Goal: Task Accomplishment & Management: Manage account settings

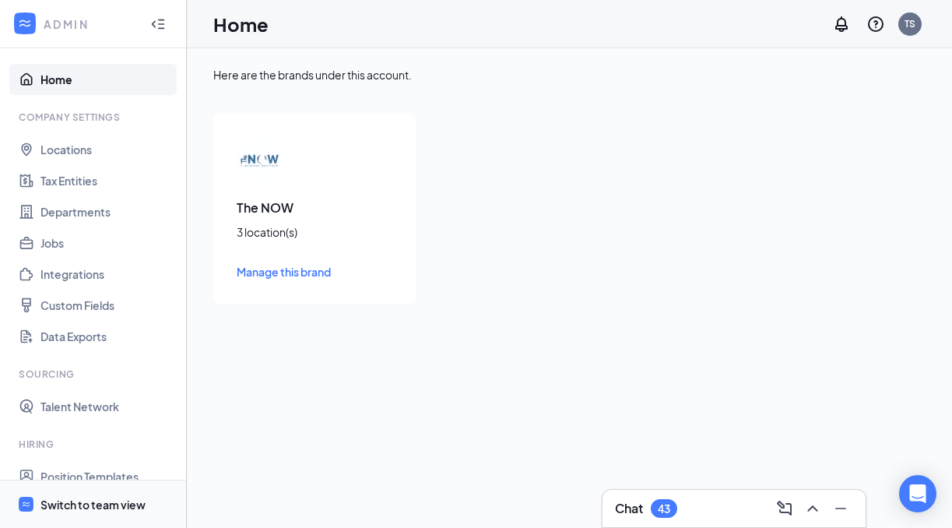
click at [93, 497] on div "Switch to team view" at bounding box center [92, 505] width 105 height 16
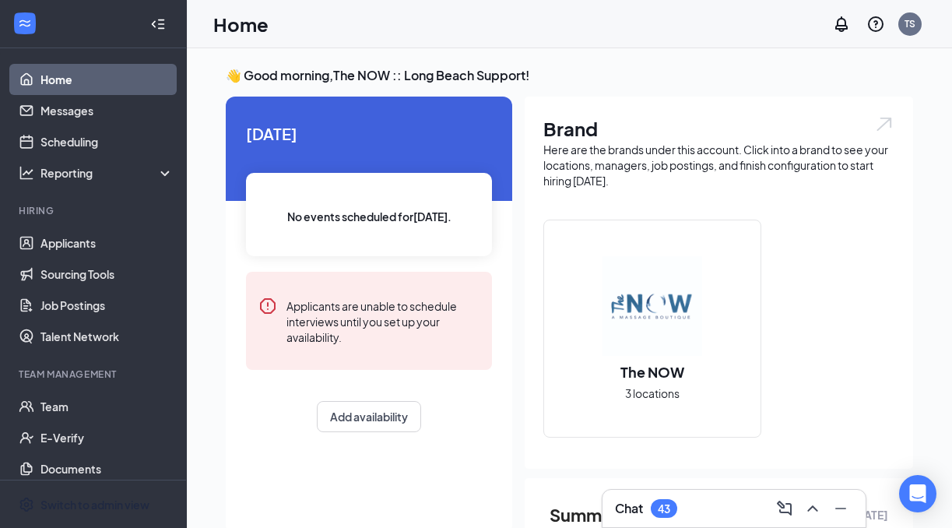
click at [82, 503] on div "Switch to admin view" at bounding box center [94, 505] width 109 height 16
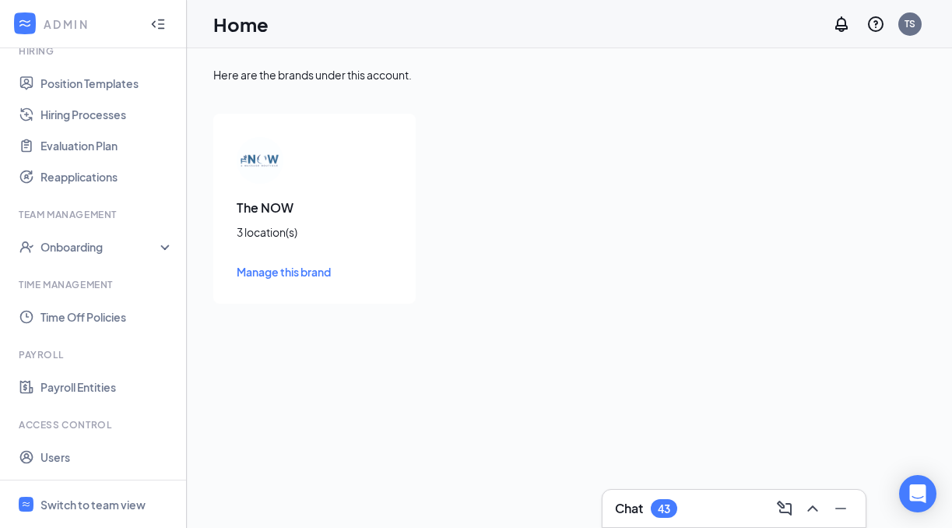
scroll to position [423, 0]
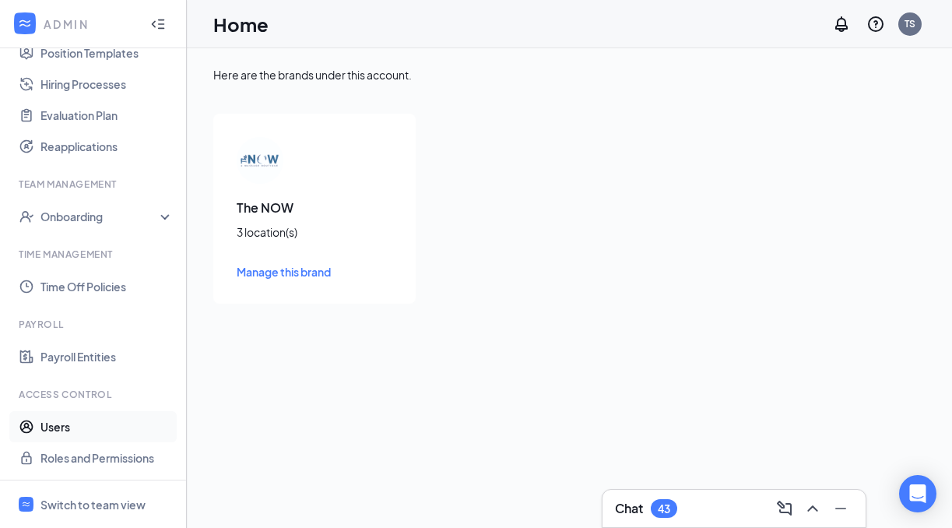
click at [63, 420] on link "Users" at bounding box center [106, 426] width 133 height 31
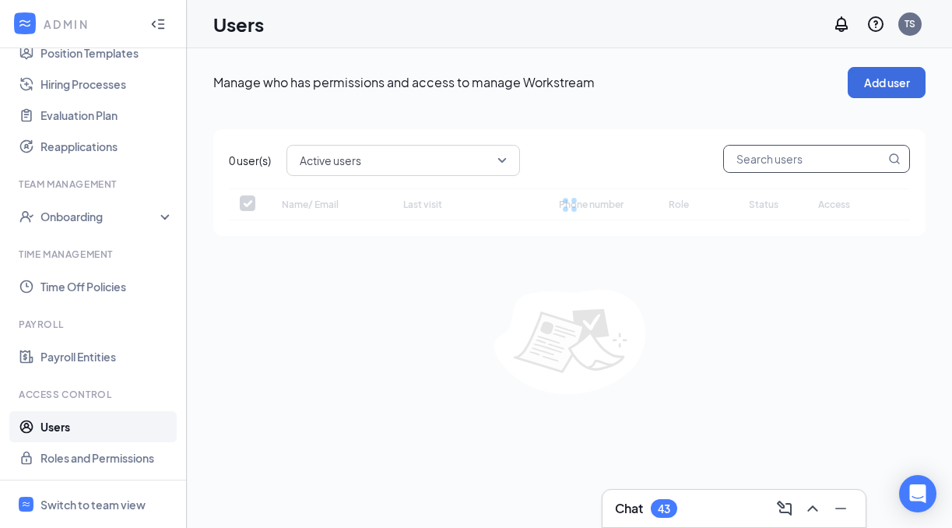
checkbox input "false"
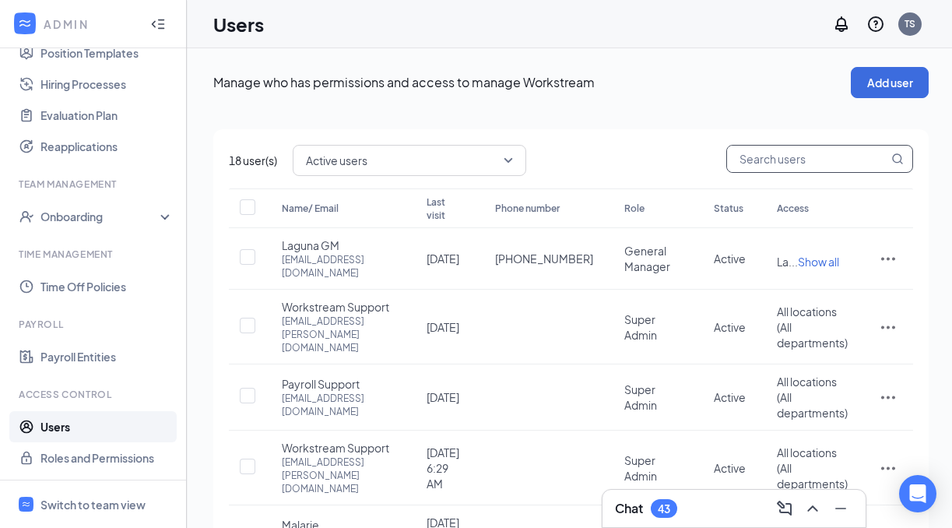
click at [753, 157] on input "text" at bounding box center [807, 159] width 161 height 26
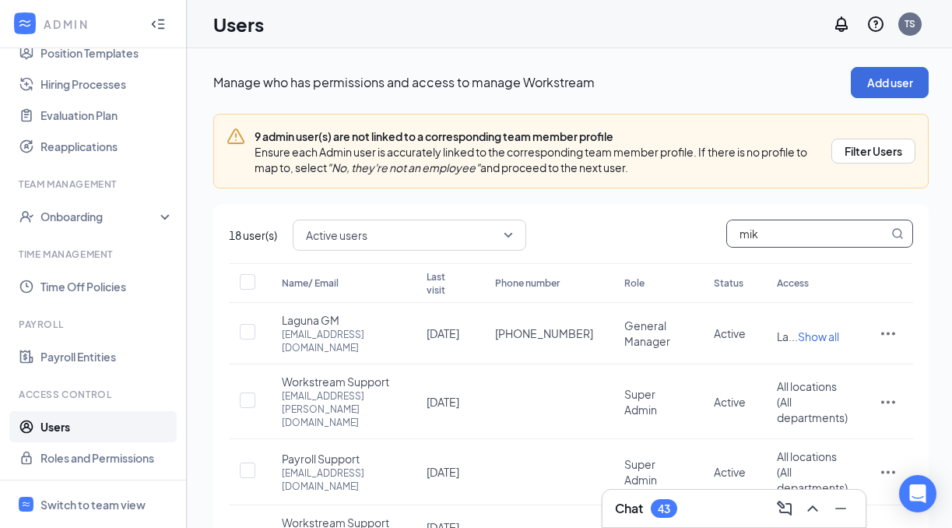
type input "mike"
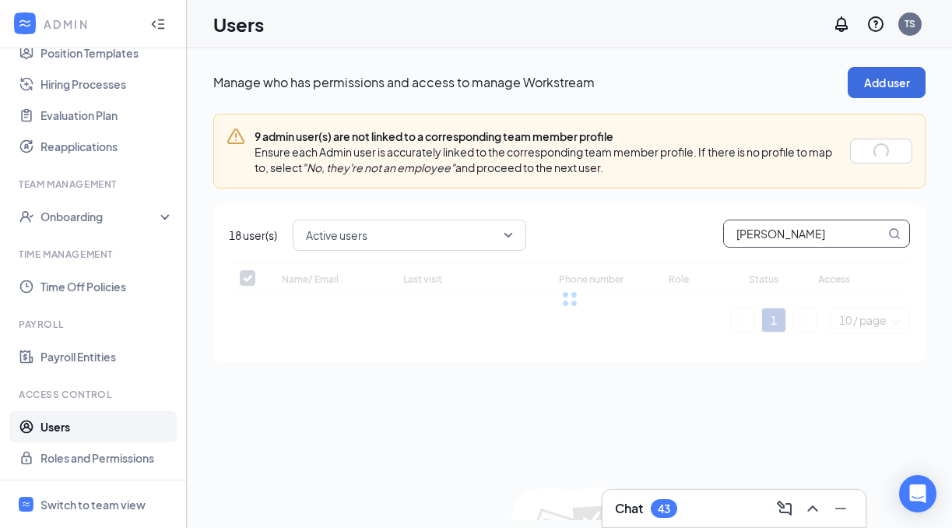
checkbox input "false"
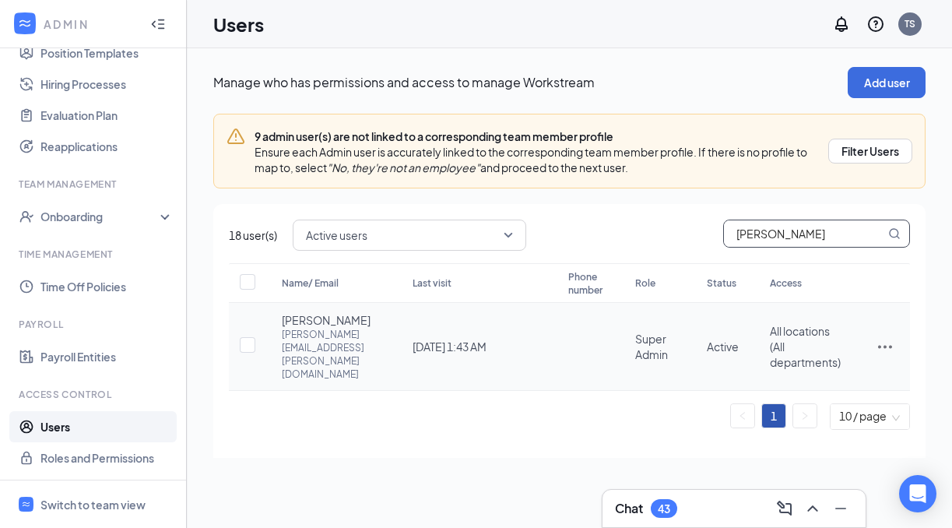
type input "mike"
click at [883, 337] on icon "ActionsIcon" at bounding box center [885, 346] width 19 height 19
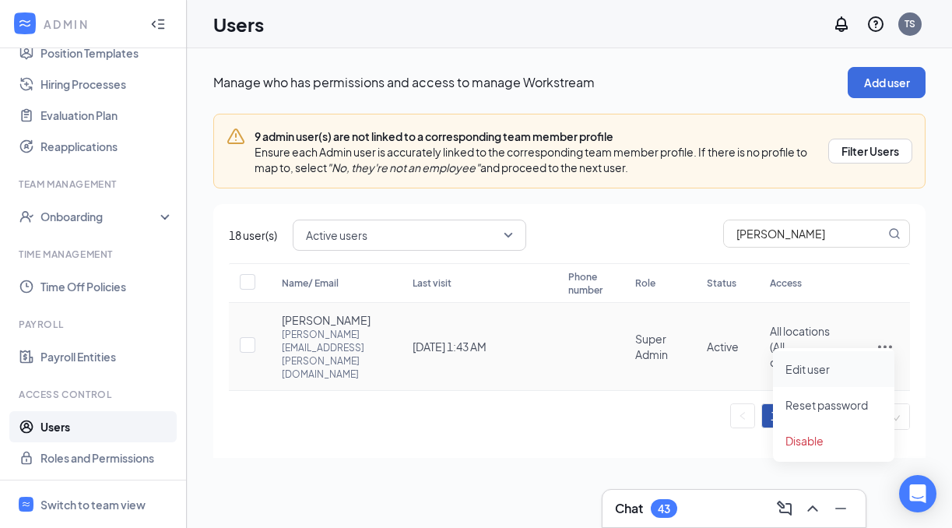
click at [830, 369] on span "Edit user" at bounding box center [833, 368] width 97 height 17
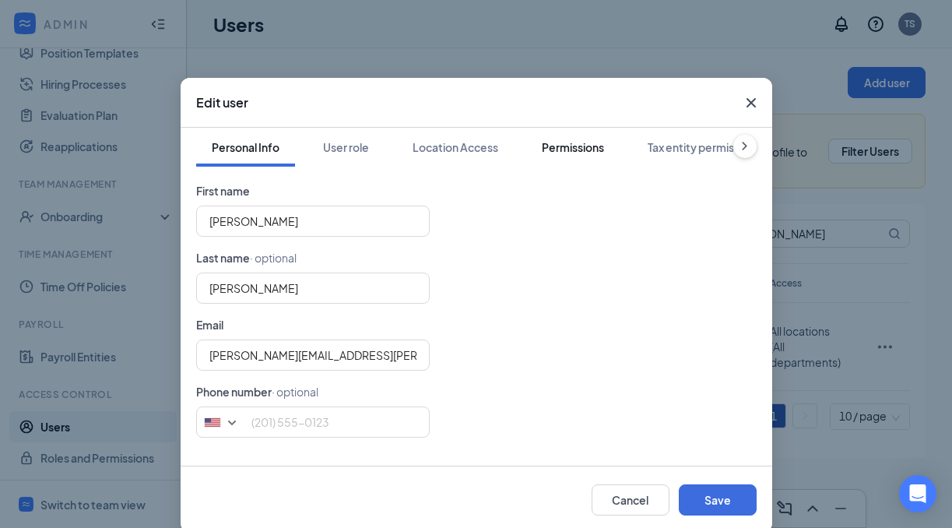
click at [568, 145] on div "Permissions" at bounding box center [573, 147] width 62 height 16
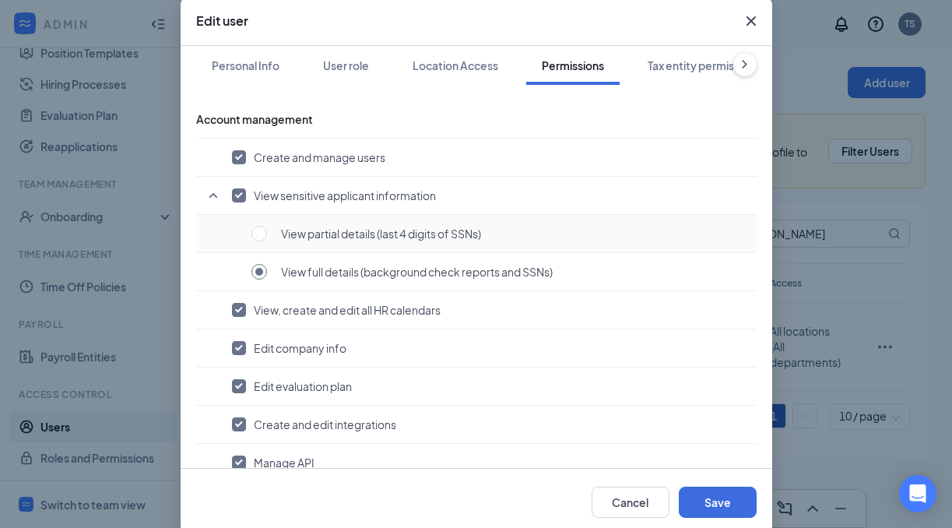
scroll to position [45, 0]
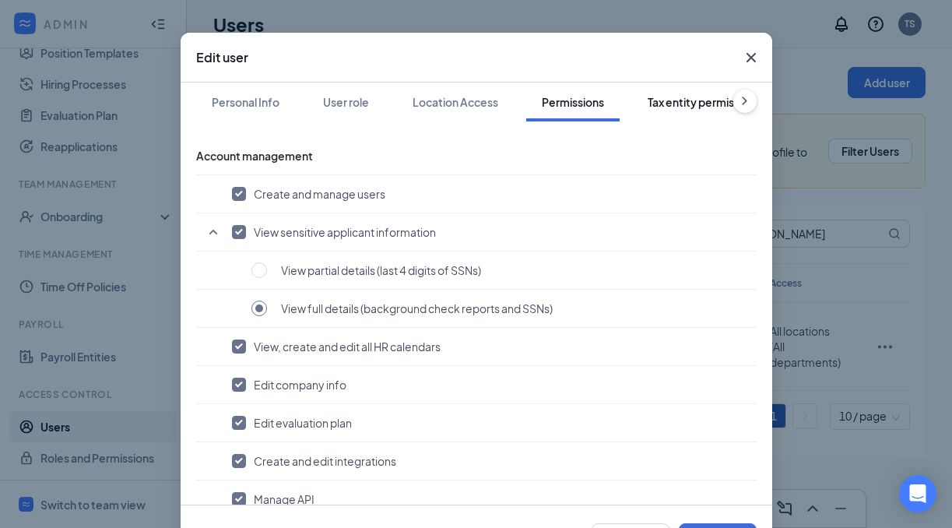
click at [665, 104] on div "Tax entity permissions" at bounding box center [704, 102] width 113 height 16
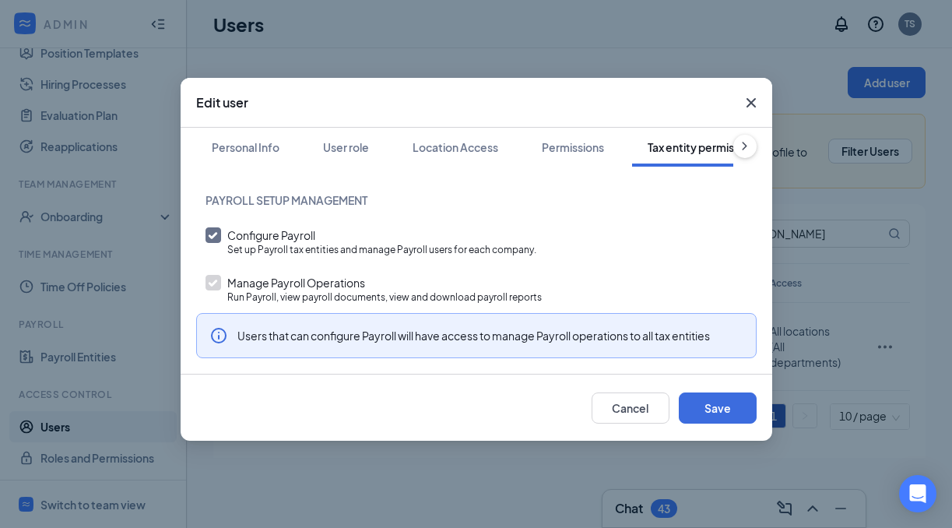
scroll to position [0, 47]
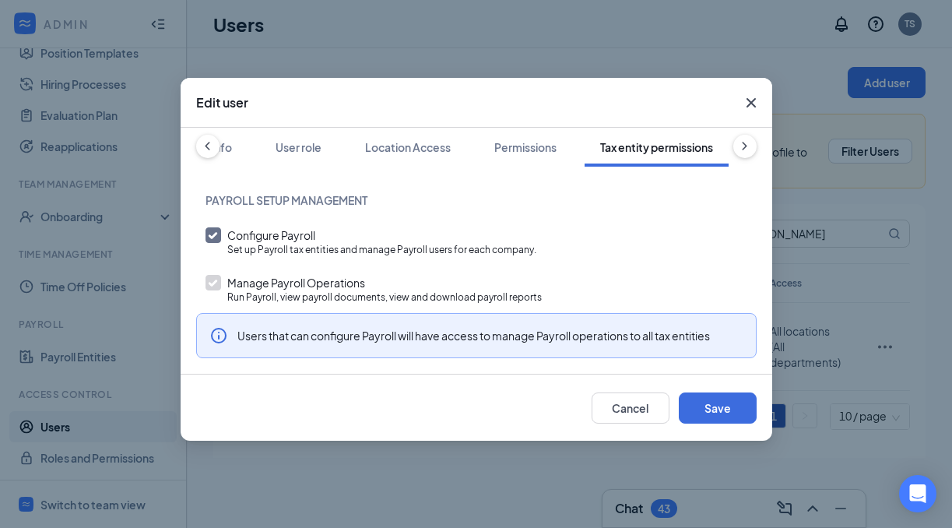
click at [743, 144] on icon "ChevronRight" at bounding box center [744, 146] width 5 height 9
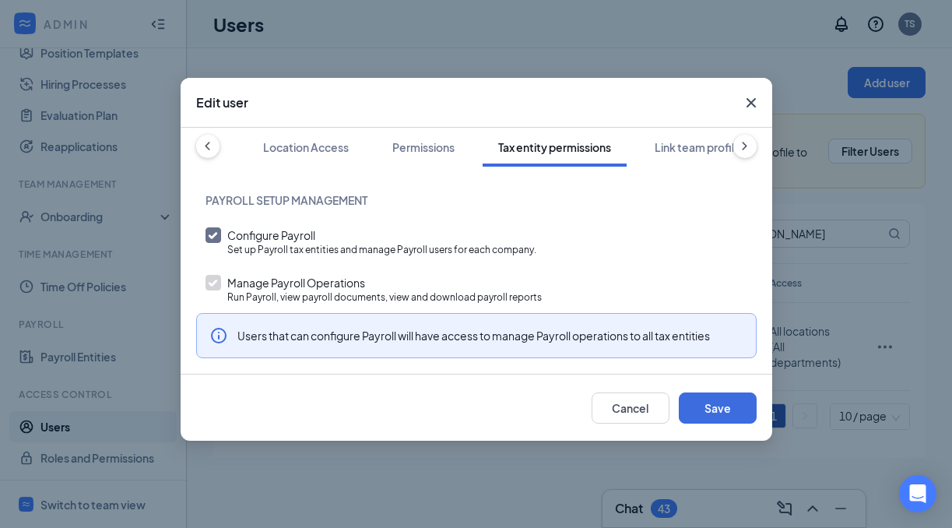
scroll to position [0, 154]
click at [441, 144] on div "Permissions" at bounding box center [423, 147] width 62 height 16
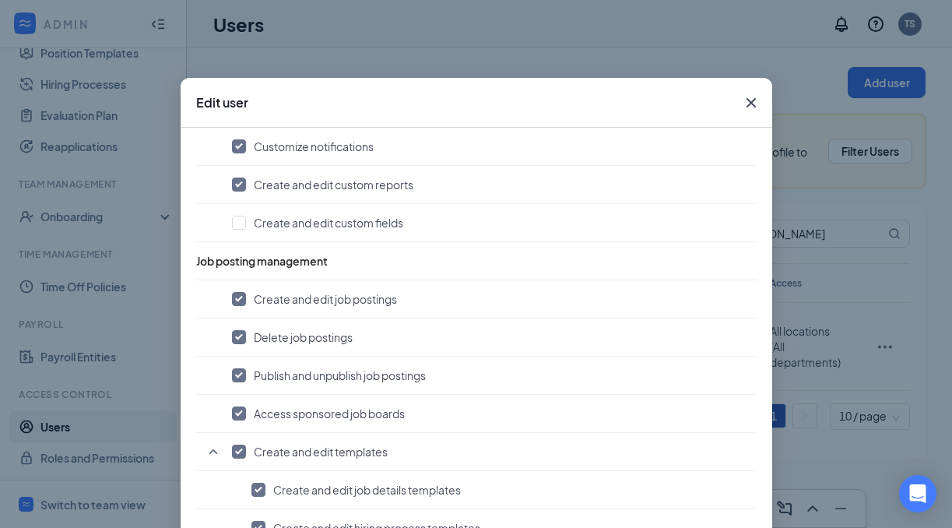
scroll to position [596, 0]
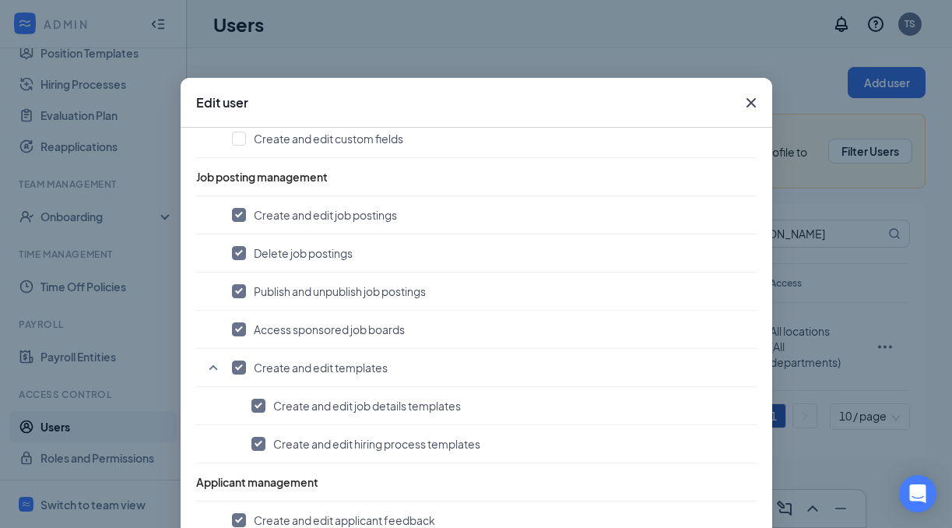
click at [553, 54] on div "Edit user Personal Info User role Location Access Permissions Tax entity permis…" at bounding box center [476, 264] width 952 height 528
click at [749, 104] on icon "Cross" at bounding box center [750, 102] width 9 height 9
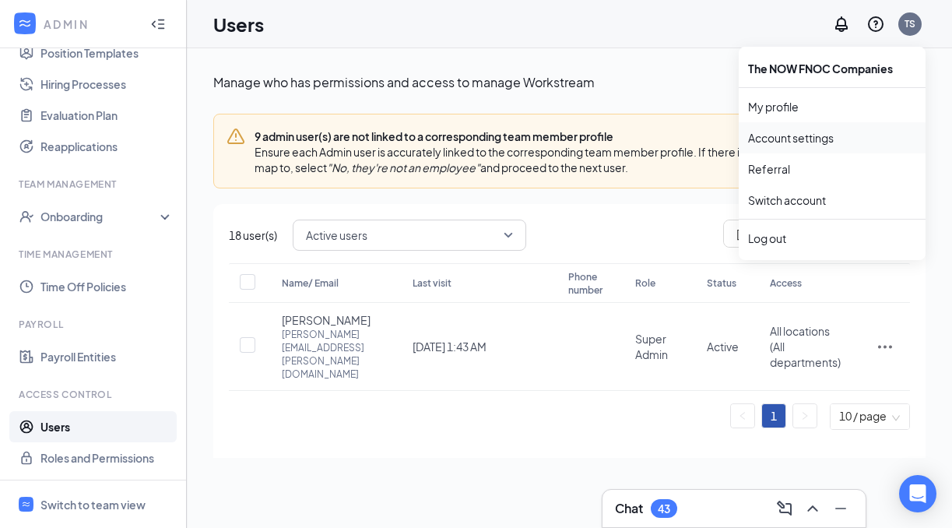
click at [810, 136] on link "Account settings" at bounding box center [832, 138] width 168 height 16
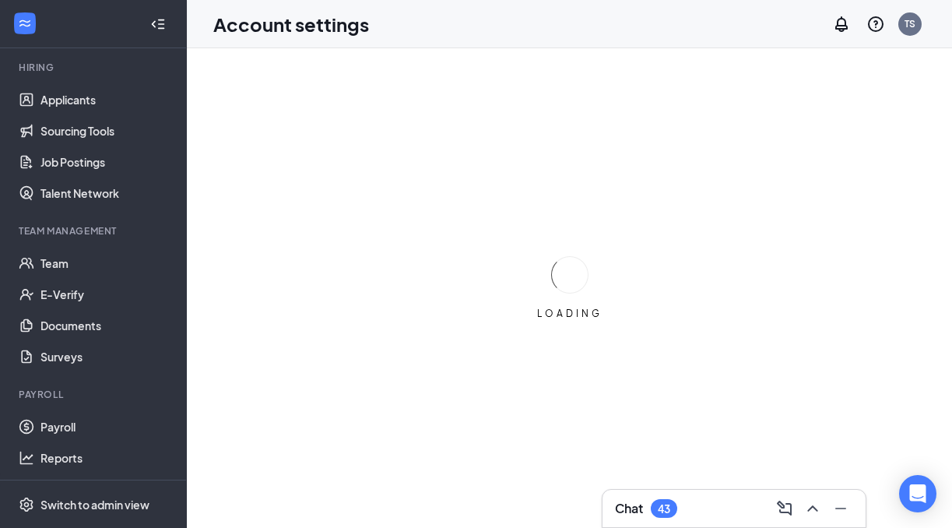
scroll to position [423, 0]
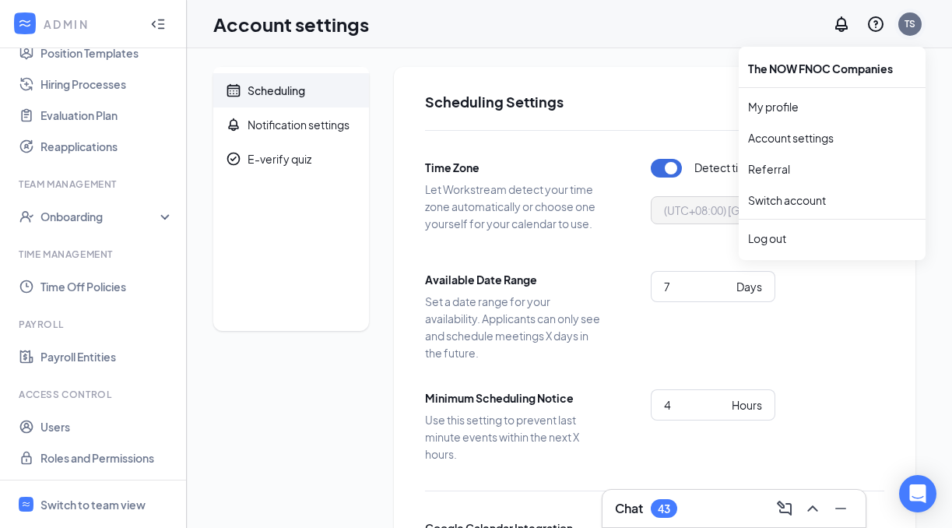
click at [913, 26] on div "TS" at bounding box center [909, 23] width 11 height 13
click at [769, 111] on link "My profile" at bounding box center [832, 107] width 168 height 16
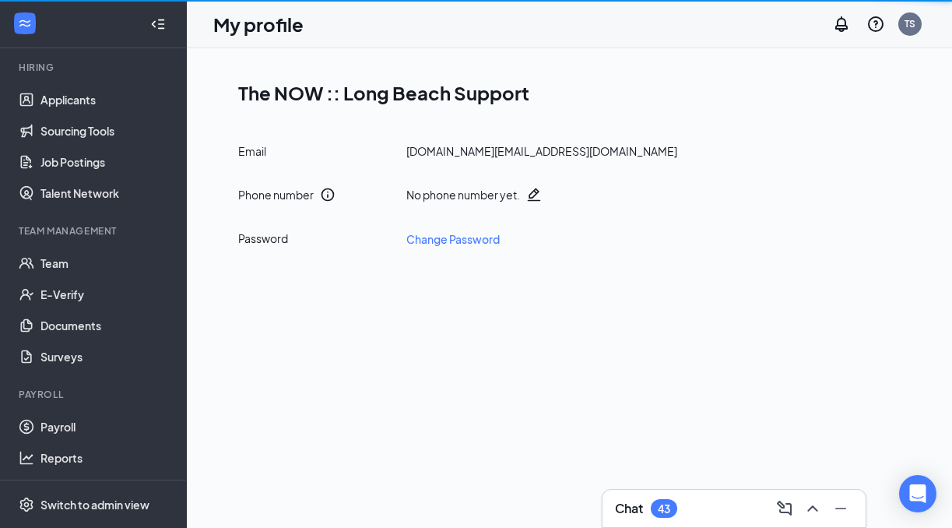
scroll to position [143, 0]
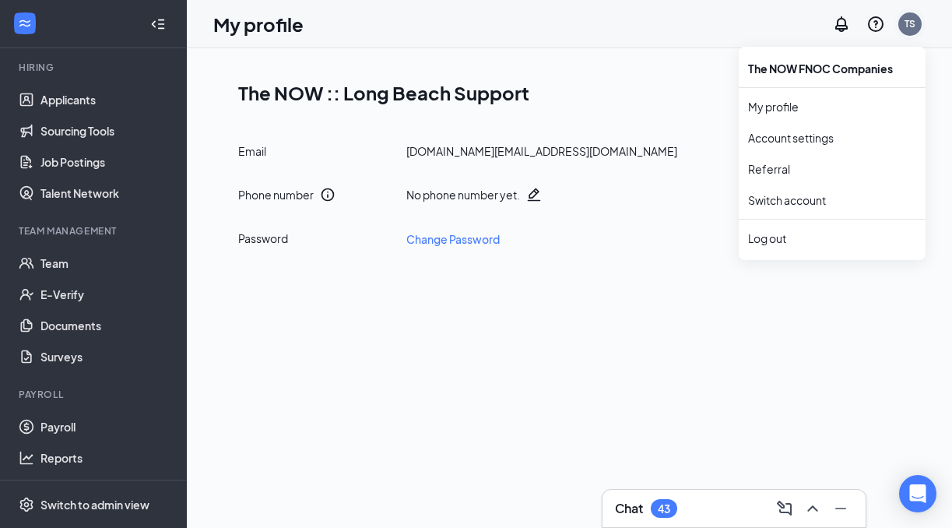
click at [918, 25] on div "TS" at bounding box center [909, 23] width 23 height 23
click at [798, 141] on link "Account settings" at bounding box center [832, 138] width 168 height 16
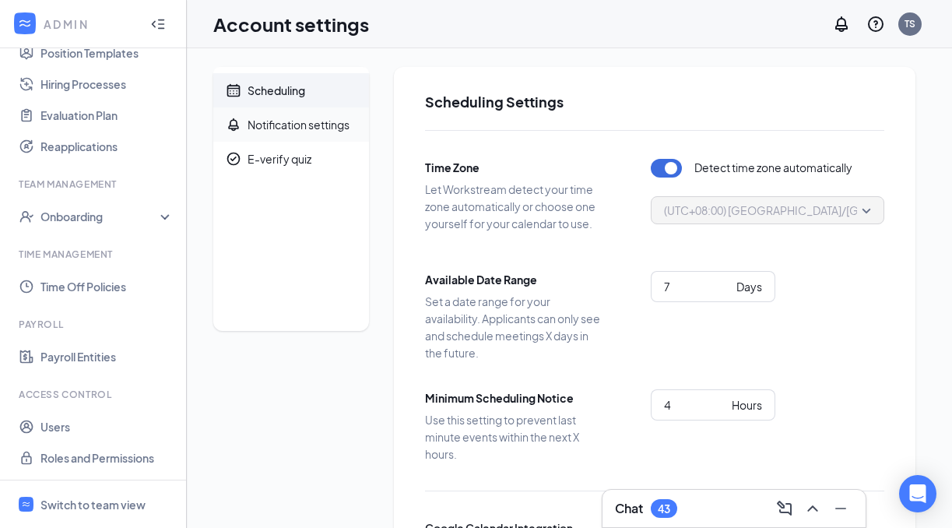
click at [321, 132] on span "Notification settings" at bounding box center [302, 124] width 109 height 34
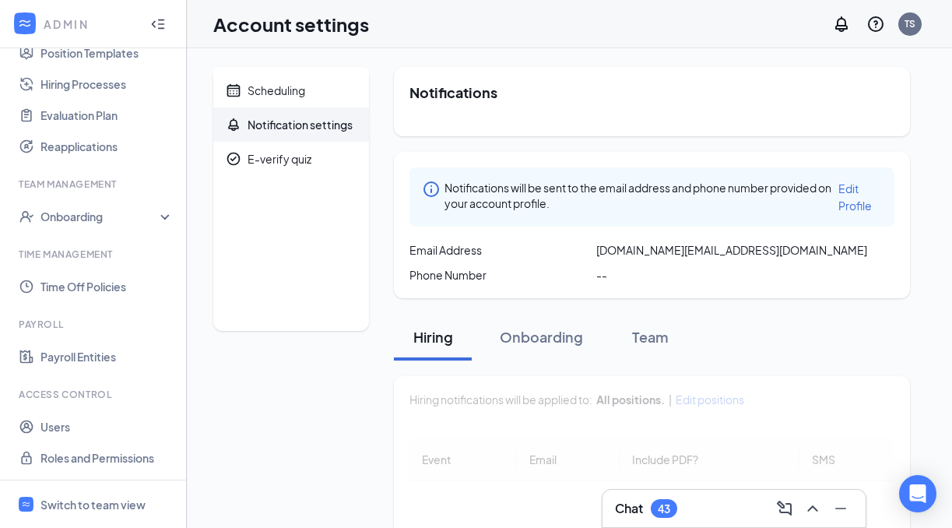
scroll to position [118, 0]
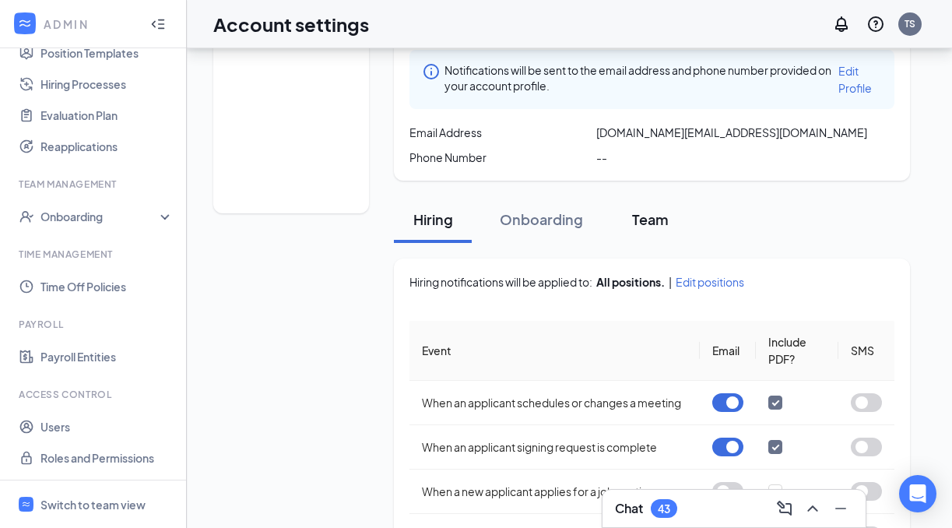
click at [644, 223] on div "Team" at bounding box center [650, 218] width 47 height 19
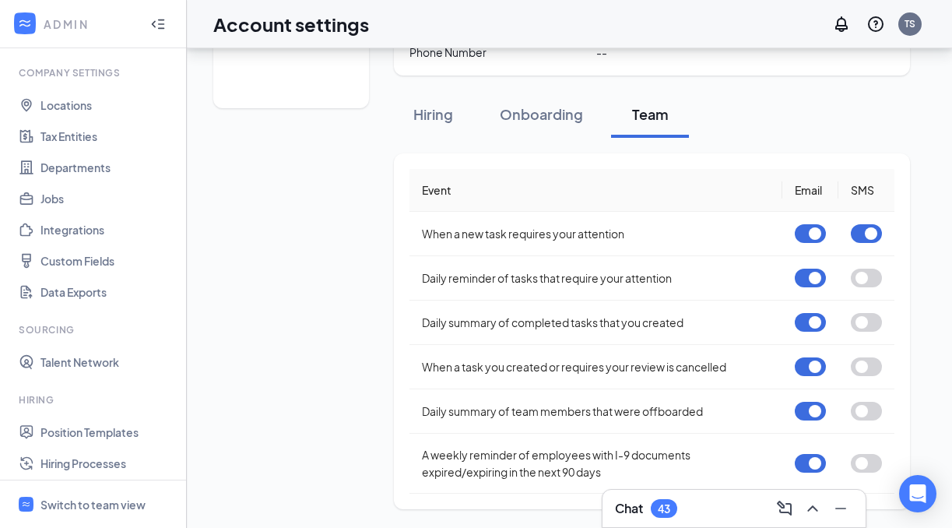
scroll to position [29, 0]
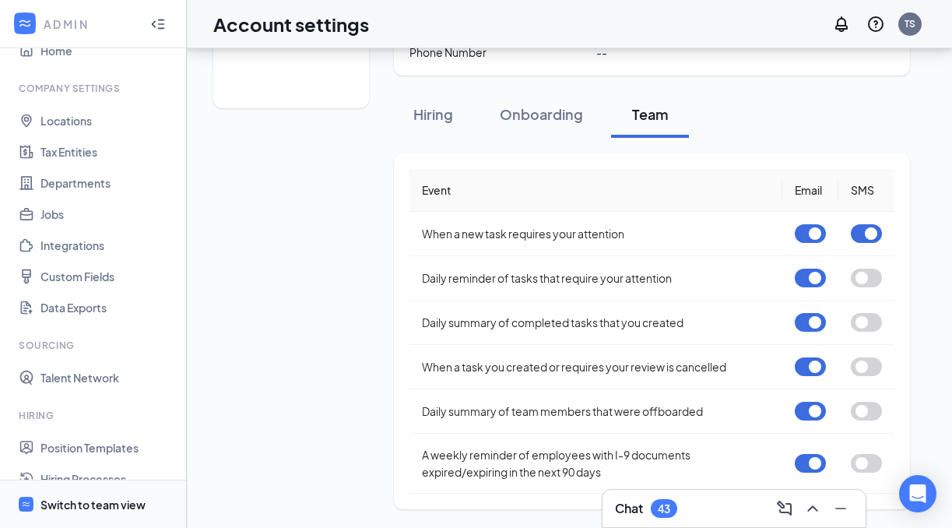
click at [104, 492] on span "Switch to team view" at bounding box center [106, 503] width 133 height 47
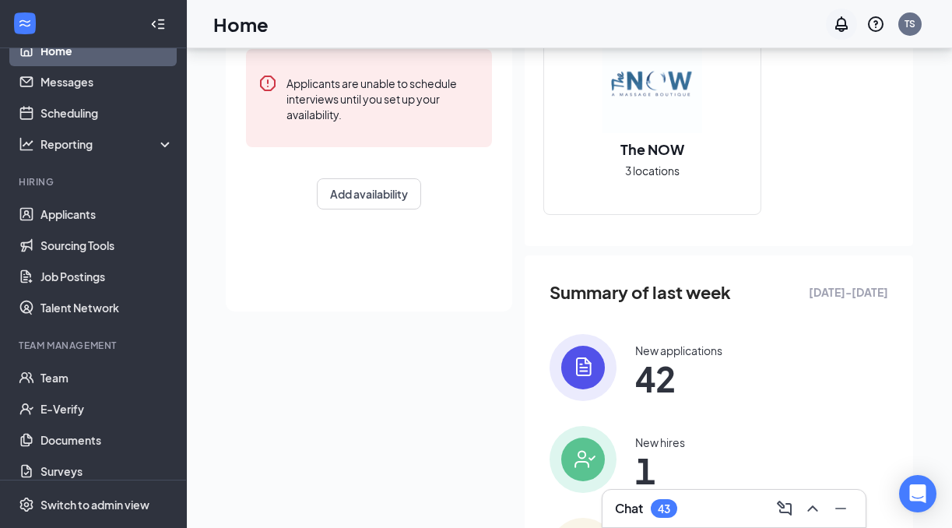
click at [840, 23] on icon "Notifications" at bounding box center [841, 24] width 19 height 19
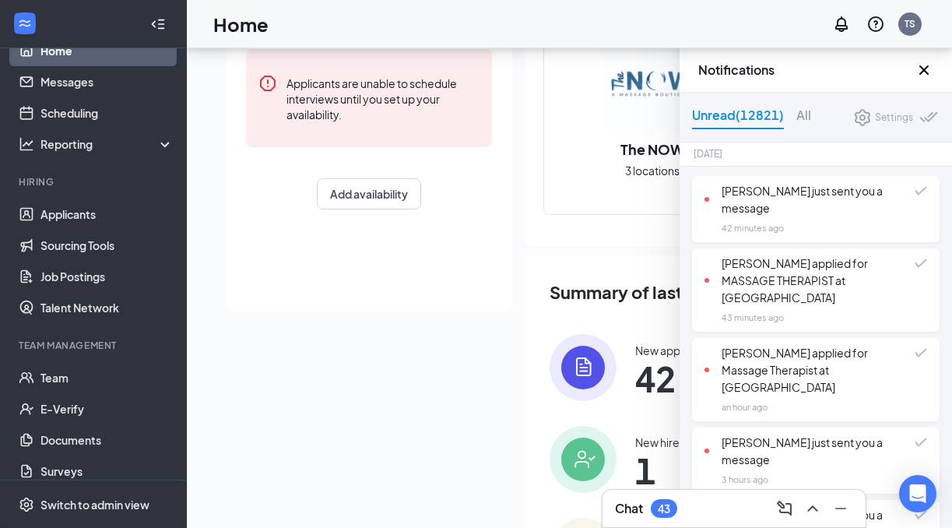
click at [441, 335] on div "Today No events scheduled for today . Applicants are unable to schedule intervi…" at bounding box center [569, 250] width 687 height 753
click at [926, 61] on icon "Cross" at bounding box center [924, 70] width 19 height 19
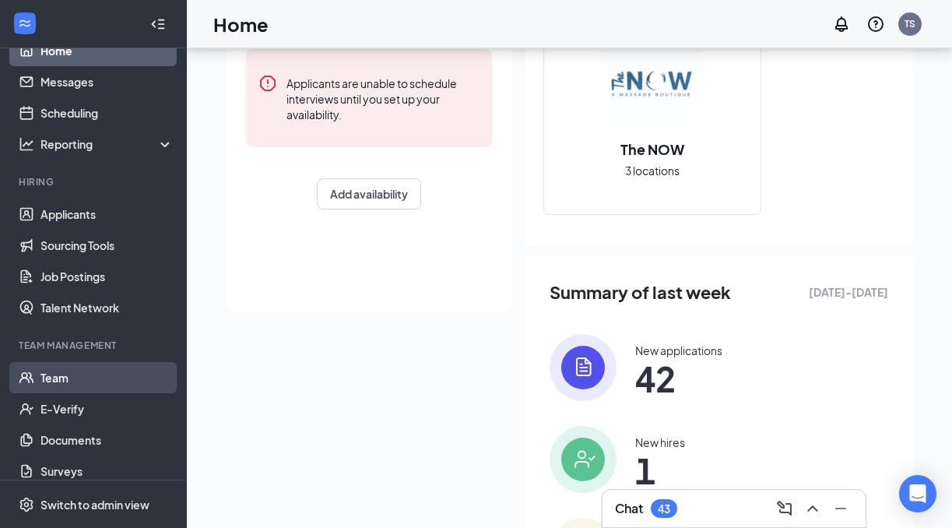
click at [102, 378] on link "Team" at bounding box center [106, 377] width 133 height 31
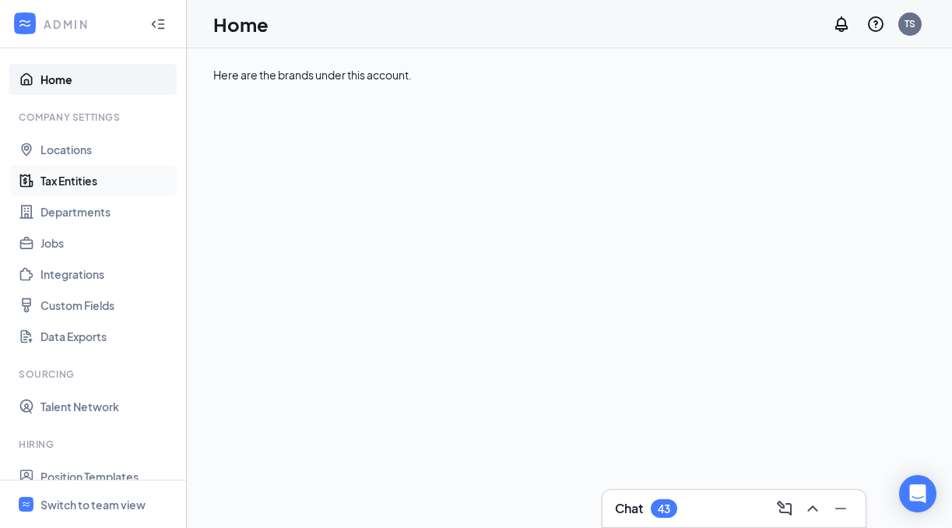
click at [88, 177] on link "Tax Entities" at bounding box center [106, 180] width 133 height 31
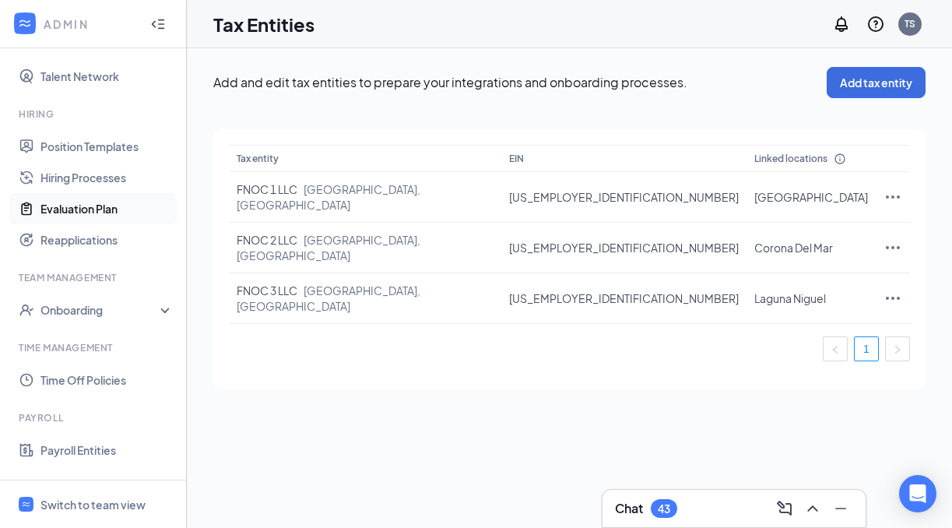
scroll to position [371, 0]
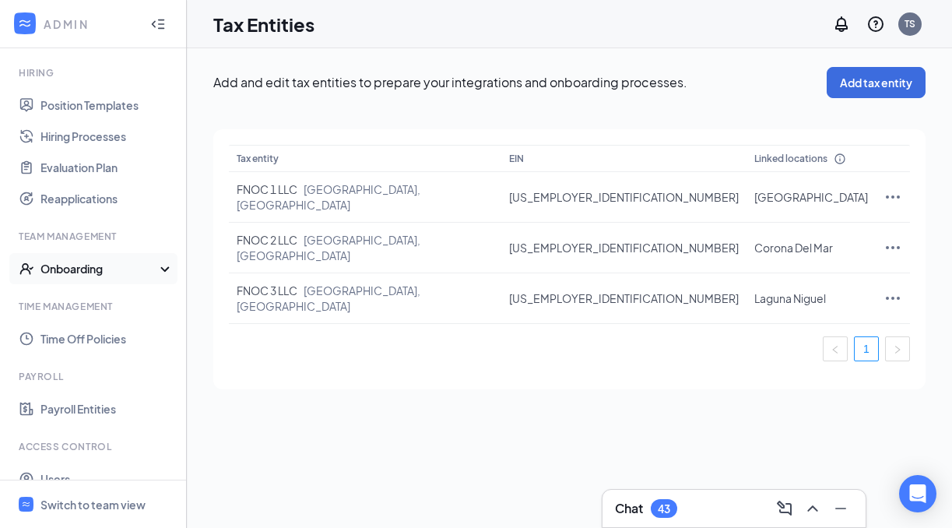
click at [94, 275] on div "Onboarding" at bounding box center [100, 269] width 120 height 16
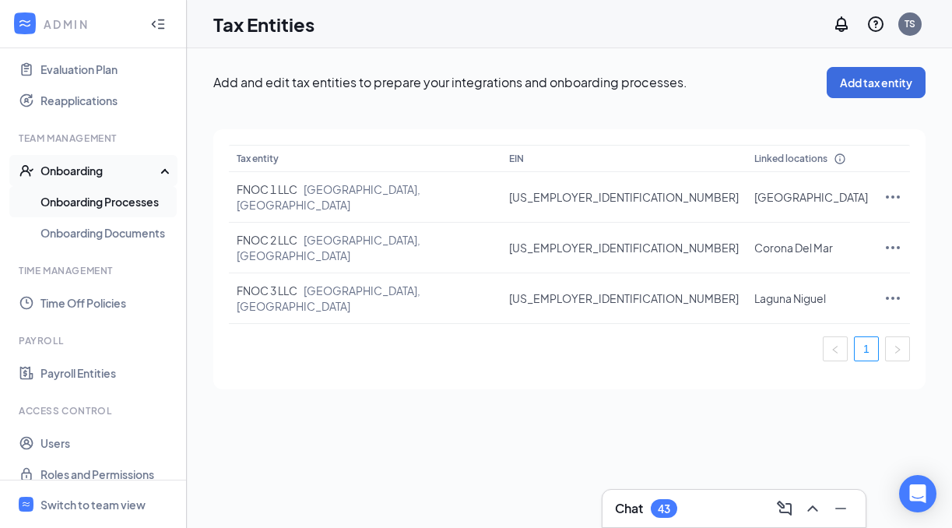
scroll to position [486, 0]
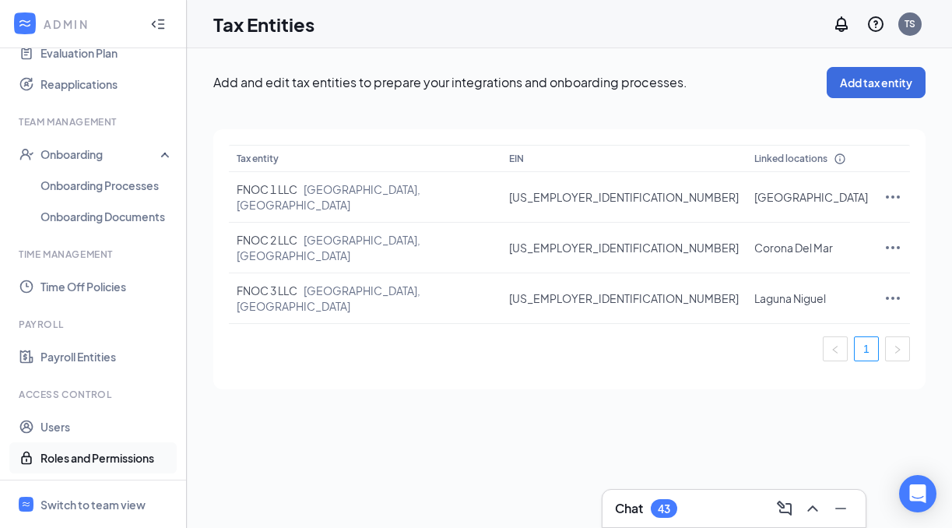
click at [99, 460] on link "Roles and Permissions" at bounding box center [106, 457] width 133 height 31
